Goal: Task Accomplishment & Management: Complete application form

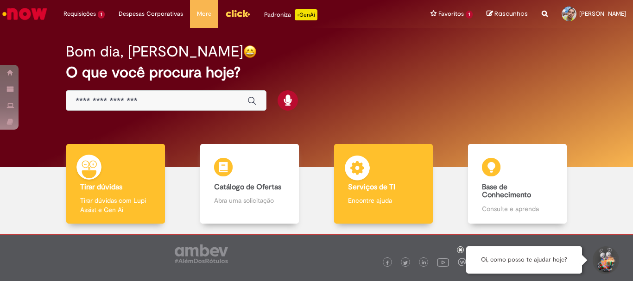
click at [363, 188] on b "Serviços de TI" at bounding box center [371, 187] width 47 height 9
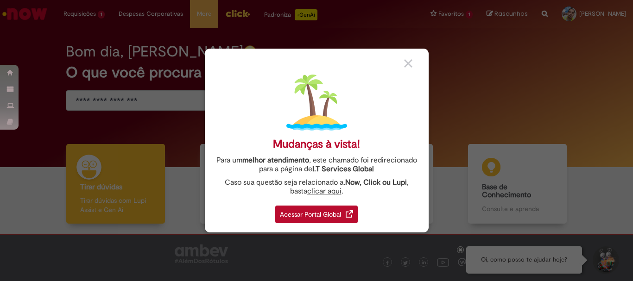
click at [337, 215] on div "Acessar Portal Global" at bounding box center [316, 215] width 82 height 18
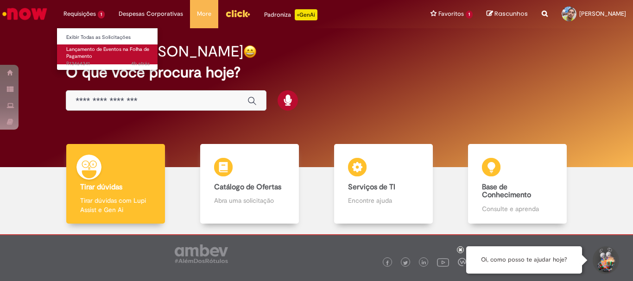
click at [100, 51] on span "Lançamento de Eventos na Folha de Pagamento" at bounding box center [107, 53] width 83 height 14
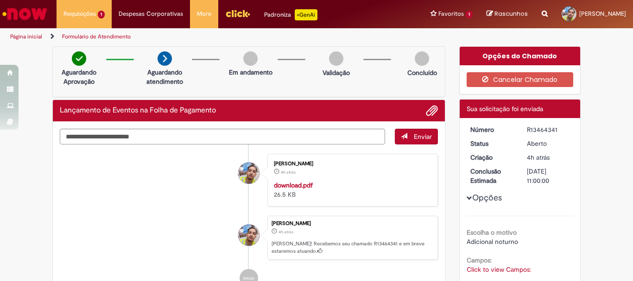
click at [281, 88] on div "Aguardando Aprovação Aguardando atendimento Em andamento Validação Concluído" at bounding box center [248, 71] width 393 height 51
click at [229, 220] on li "Lucas Da Silva Monteiro 5h atrás 5 horas atrás Ola! Recebemos seu chamado R1346…" at bounding box center [249, 238] width 378 height 44
